Goal: Information Seeking & Learning: Find contact information

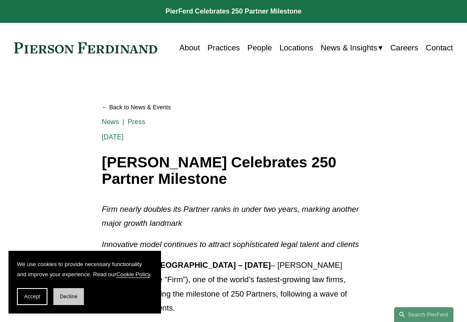
click at [75, 295] on span "Decline" at bounding box center [69, 296] width 18 height 6
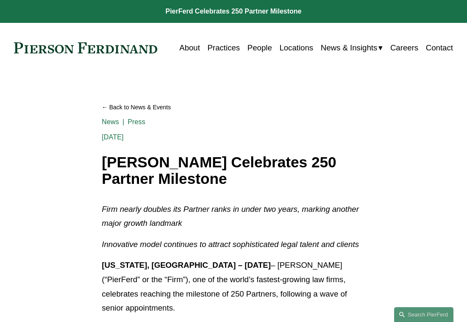
click at [259, 49] on link "People" at bounding box center [259, 48] width 25 height 16
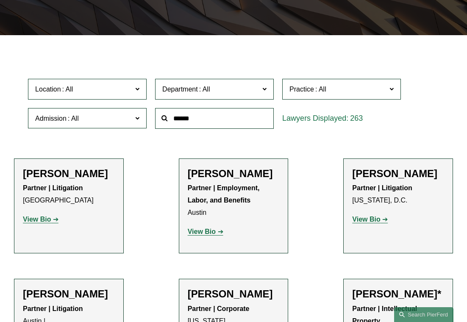
scroll to position [169, 0]
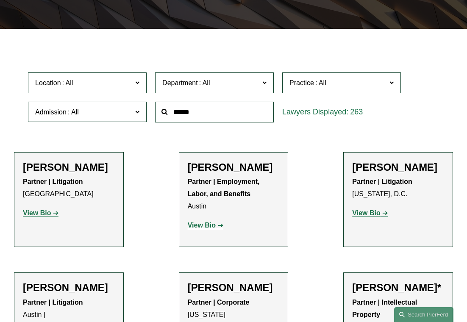
click at [215, 87] on span "Department" at bounding box center [210, 82] width 97 height 11
click at [329, 82] on span "Practice" at bounding box center [337, 82] width 97 height 11
click at [0, 0] on link "Privacy and Data Protection" at bounding box center [0, 0] width 0 height 0
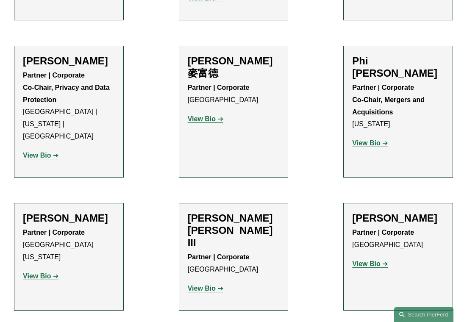
scroll to position [545, 0]
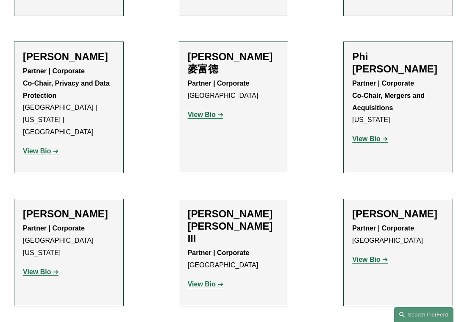
click at [54, 150] on link "View Bio" at bounding box center [41, 150] width 36 height 7
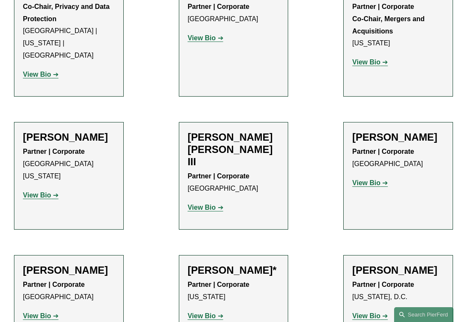
scroll to position [614, 0]
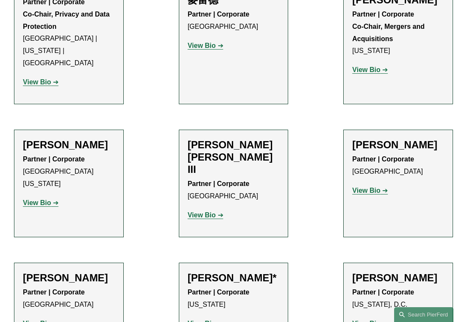
click at [371, 190] on strong "View Bio" at bounding box center [366, 190] width 28 height 7
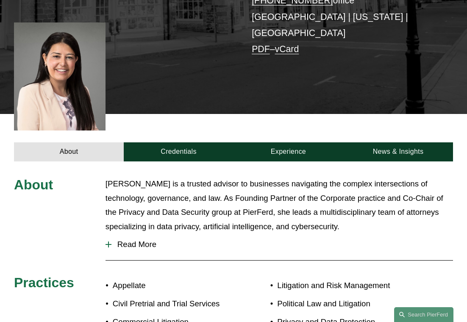
scroll to position [301, 0]
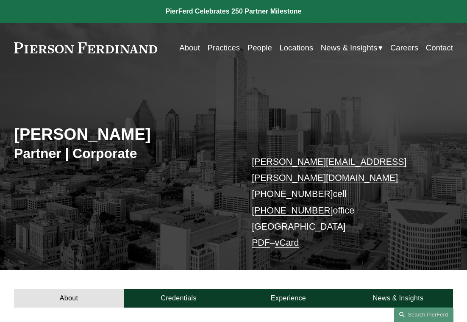
scroll to position [180, 0]
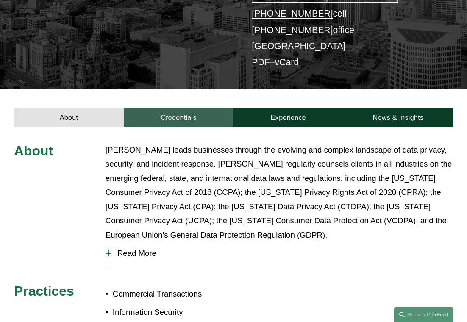
click at [198, 108] on link "Credentials" at bounding box center [179, 117] width 110 height 19
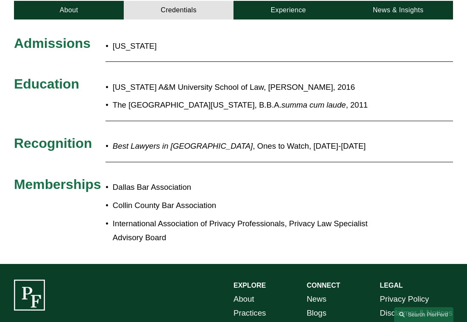
scroll to position [200, 0]
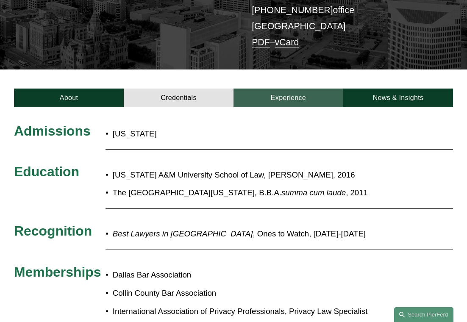
click at [301, 88] on link "Experience" at bounding box center [288, 97] width 110 height 19
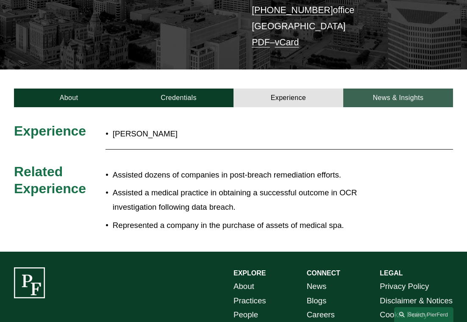
click at [369, 88] on link "News & Insights" at bounding box center [398, 97] width 110 height 19
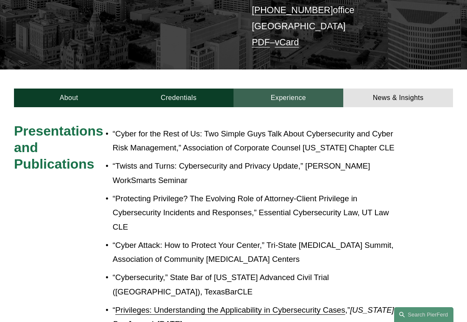
click at [310, 88] on link "Experience" at bounding box center [288, 97] width 110 height 19
